Goal: Information Seeking & Learning: Learn about a topic

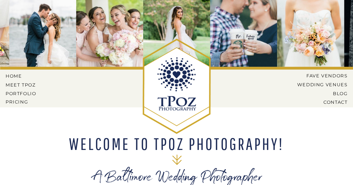
click at [19, 95] on nav "PORTFOLIO" at bounding box center [22, 93] width 32 height 5
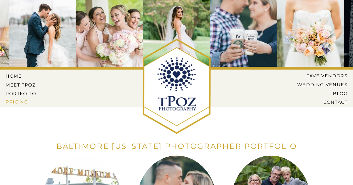
click at [26, 101] on nav "Pricing" at bounding box center [22, 102] width 32 height 5
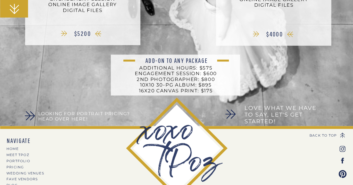
scroll to position [287, 0]
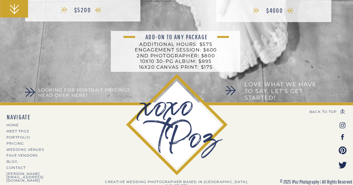
click at [73, 91] on h3 "Looking for Portrait Pricing? Head over here!" at bounding box center [87, 93] width 99 height 11
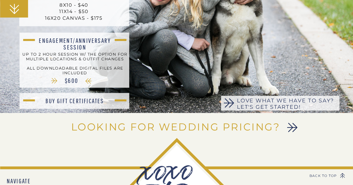
scroll to position [287, 0]
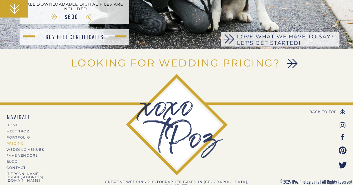
click at [20, 144] on nav "PRICING" at bounding box center [30, 143] width 49 height 3
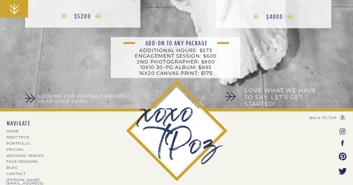
scroll to position [287, 0]
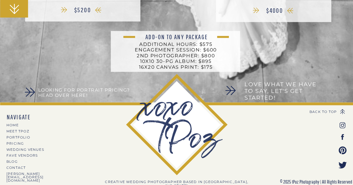
drag, startPoint x: 107, startPoint y: 137, endPoint x: 74, endPoint y: 122, distance: 36.4
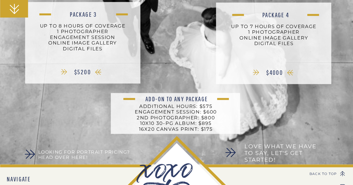
scroll to position [147, 0]
